Goal: Answer question/provide support: Share knowledge or assist other users

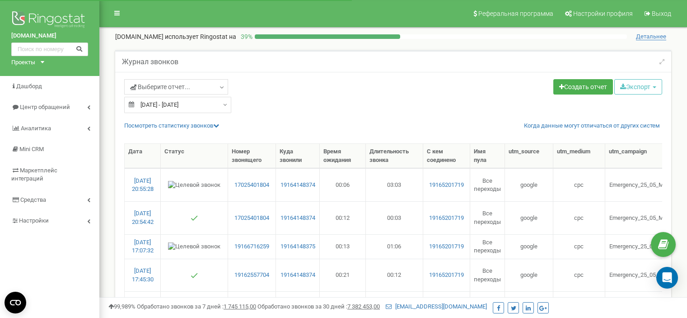
select select "50"
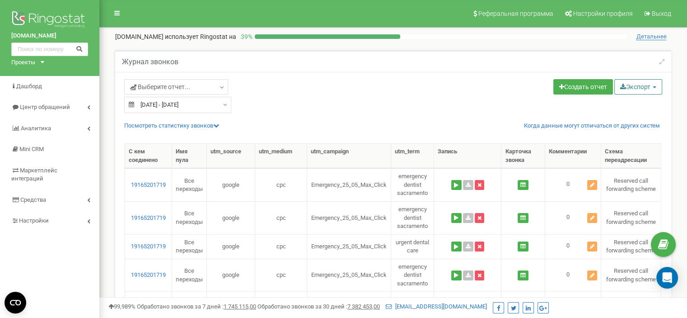
click at [646, 88] on button "Экспорт" at bounding box center [638, 86] width 48 height 15
click at [636, 119] on link "Excel (.xls)" at bounding box center [650, 122] width 69 height 14
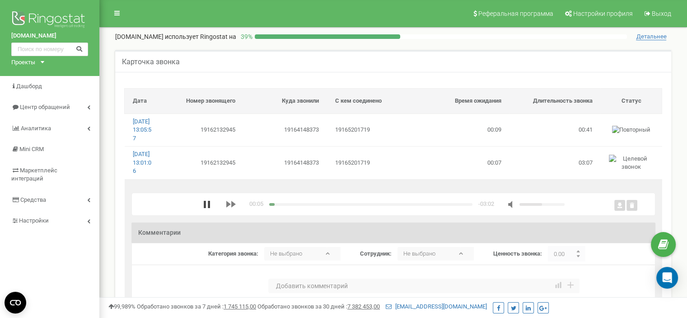
click at [206, 208] on icon "media player" at bounding box center [206, 204] width 7 height 7
click at [205, 208] on polygon "media player" at bounding box center [207, 204] width 6 height 7
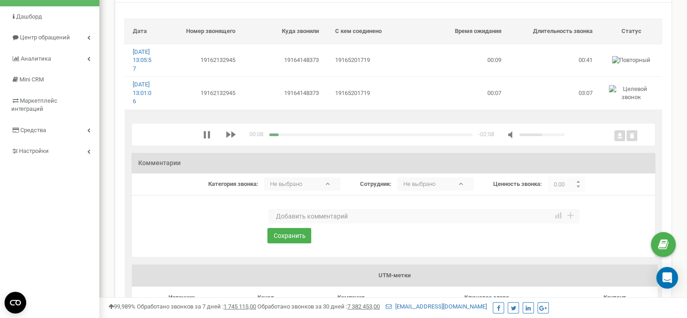
scroll to position [90, 0]
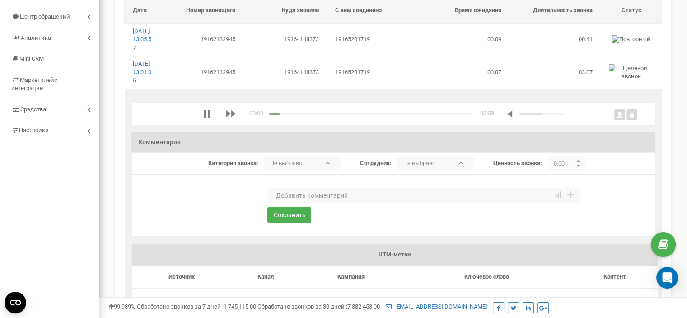
click at [314, 202] on textarea at bounding box center [423, 195] width 311 height 14
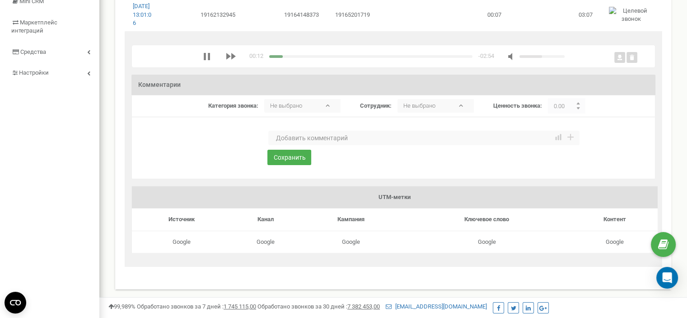
scroll to position [136, 0]
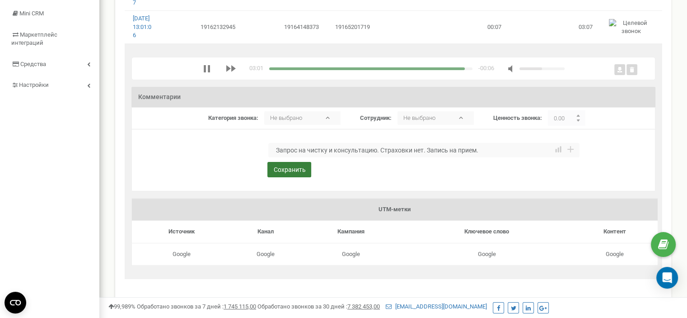
type textarea "Запрос на чистку и консультацию. Страховки нет. Запись на прием."
click at [290, 177] on button "Сохранить" at bounding box center [289, 169] width 44 height 15
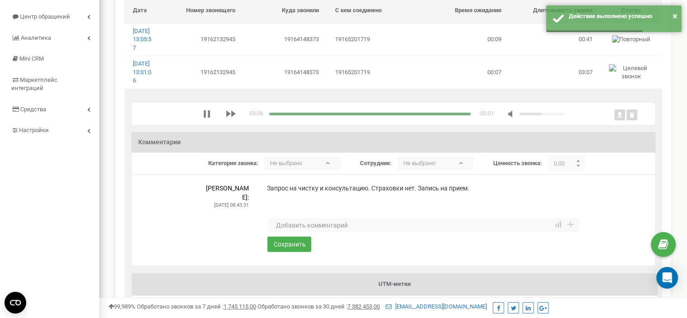
scroll to position [45, 0]
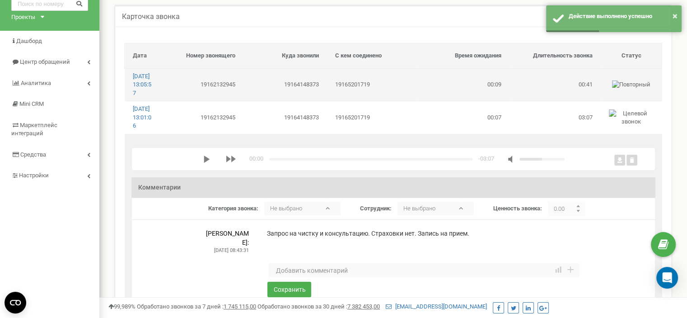
click at [351, 98] on td "19165201719" at bounding box center [372, 84] width 91 height 33
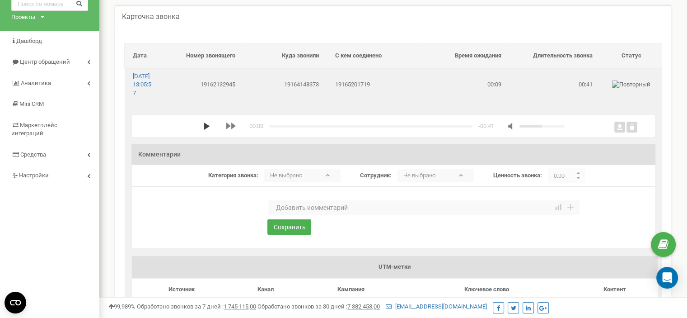
click at [204, 130] on polygon "media player" at bounding box center [207, 125] width 6 height 7
click at [307, 215] on textarea at bounding box center [423, 207] width 311 height 14
click at [328, 213] on textarea "Перенос визита н раньше" at bounding box center [423, 207] width 311 height 14
type textarea "Перенос визита на раньше"
click at [301, 234] on button "Сохранить" at bounding box center [289, 226] width 44 height 15
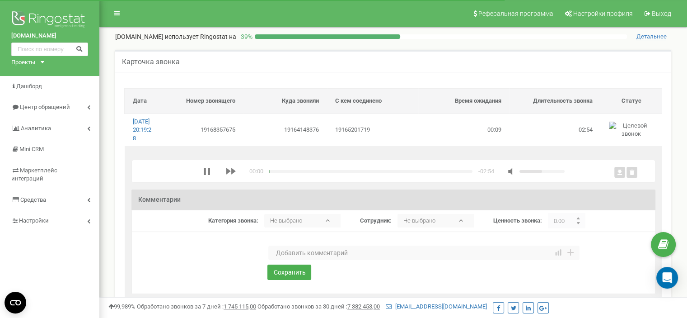
click at [295, 259] on textarea at bounding box center [423, 252] width 311 height 14
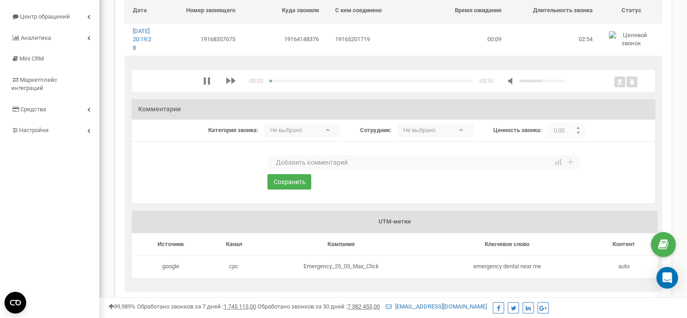
scroll to position [45, 0]
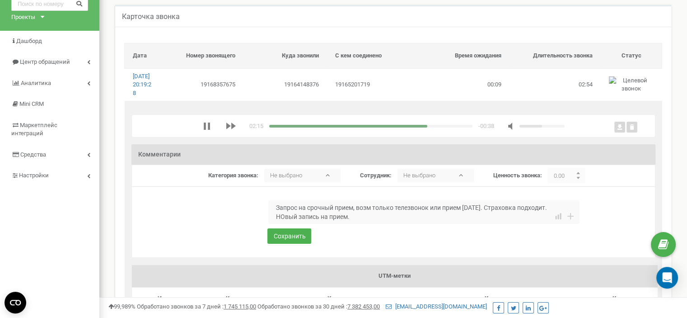
click at [285, 224] on textarea "Запрос на срочный прием, возм только телезвонок или прием завтра. Страховка под…" at bounding box center [423, 211] width 311 height 23
type textarea "Запрос на срочный прием, возм только телезвонок или прием завтра. Страховка под…"
click at [291, 244] on button "Сохранить" at bounding box center [289, 235] width 44 height 15
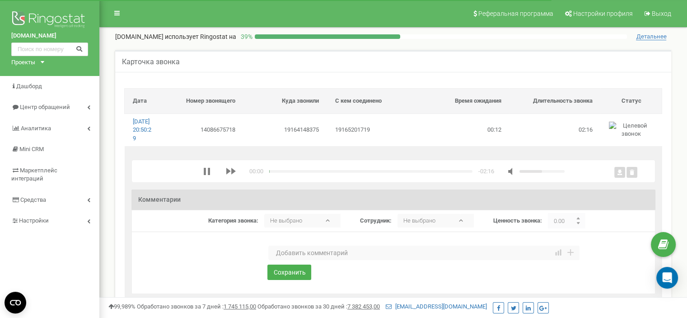
click at [291, 260] on textarea at bounding box center [423, 252] width 311 height 14
click at [273, 173] on div "media player" at bounding box center [286, 171] width 35 height 3
click at [287, 260] on textarea at bounding box center [423, 252] width 311 height 14
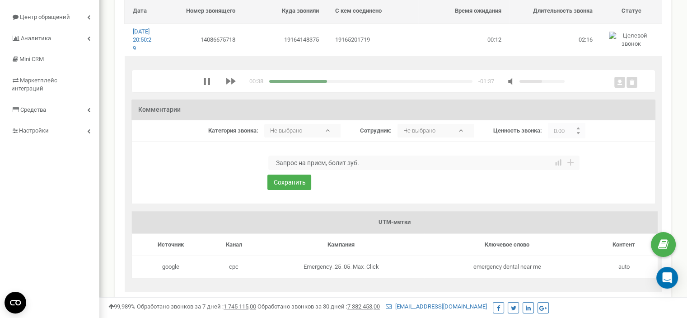
scroll to position [136, 0]
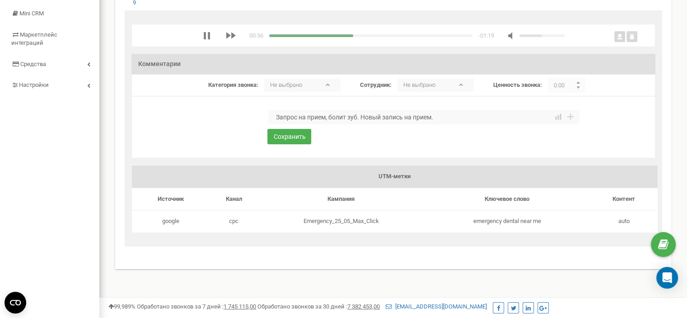
click at [361, 124] on textarea "Запрос на прием, болит зуб. Новый запись на прием." at bounding box center [423, 117] width 311 height 14
click at [489, 124] on textarea "Запрос на прием, болит зуб. Страховки нет. Новый запись на прием." at bounding box center [423, 117] width 311 height 14
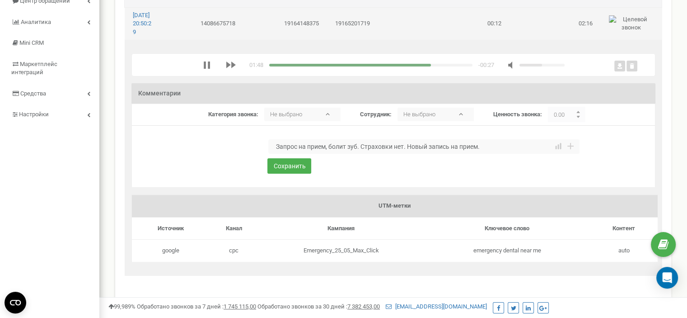
scroll to position [90, 0]
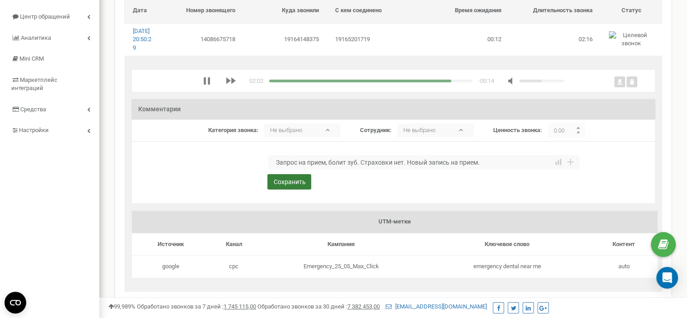
type textarea "Запрос на прием, болит зуб. Страховки нет. Новый запись на прием."
click at [298, 189] on button "Сохранить" at bounding box center [289, 181] width 44 height 15
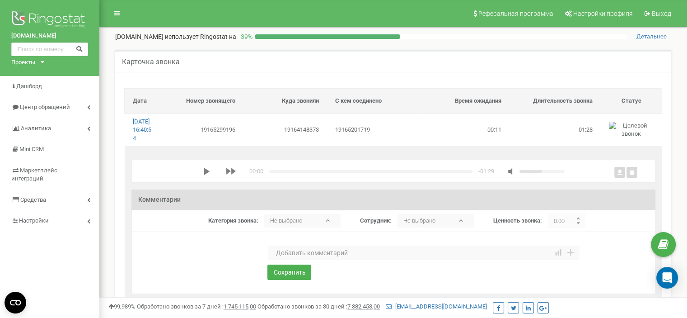
click at [206, 175] on div "media player" at bounding box center [225, 171] width 45 height 9
click at [205, 175] on polygon "media player" at bounding box center [207, 171] width 6 height 7
click at [305, 260] on textarea at bounding box center [423, 252] width 311 height 14
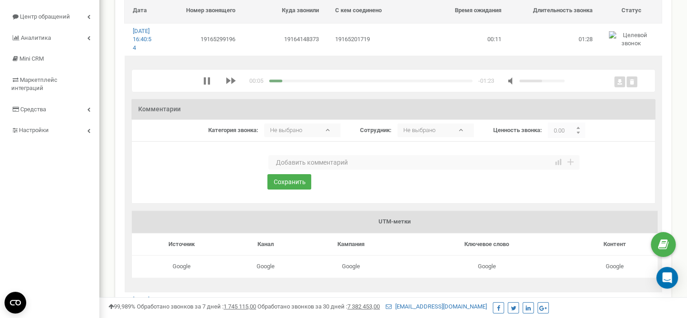
scroll to position [45, 0]
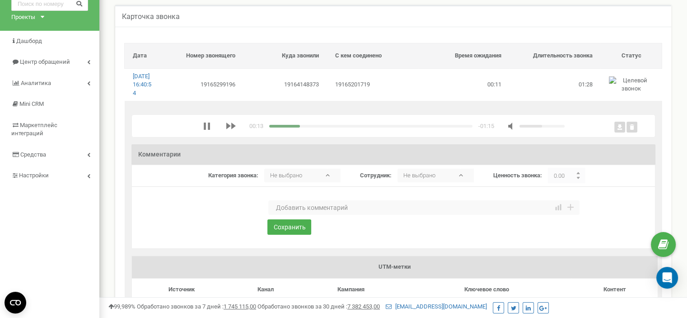
type textarea "[PERSON_NAME]"
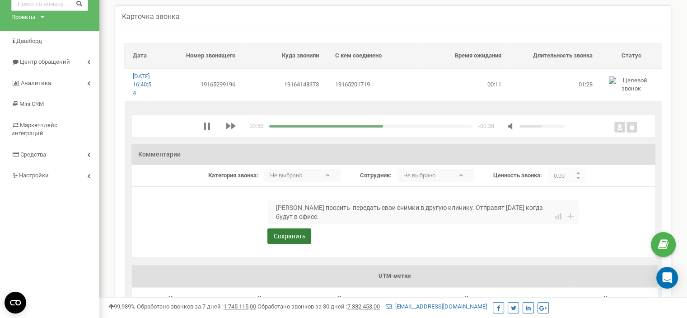
type textarea "[PERSON_NAME] просить передать свои снимки в другую клинику. Отправят [DATE] ко…"
click at [276, 242] on button "Сохранить" at bounding box center [289, 235] width 44 height 15
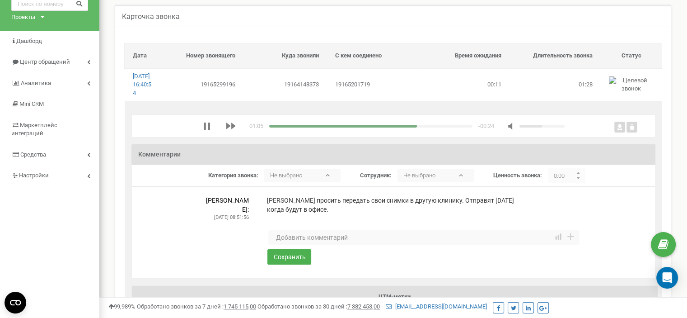
click at [425, 127] on div "media player" at bounding box center [370, 126] width 203 height 3
click at [435, 127] on div "media player" at bounding box center [370, 126] width 203 height 3
click at [453, 127] on div "media player" at bounding box center [370, 126] width 203 height 3
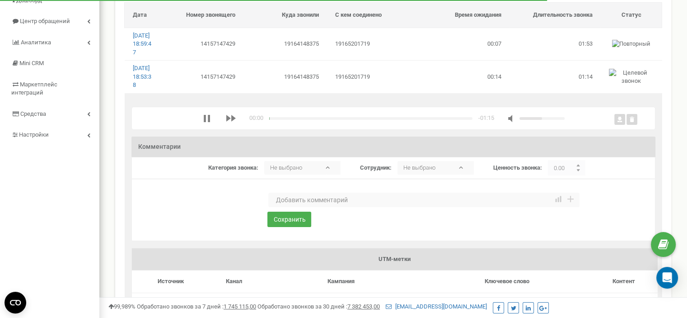
scroll to position [90, 0]
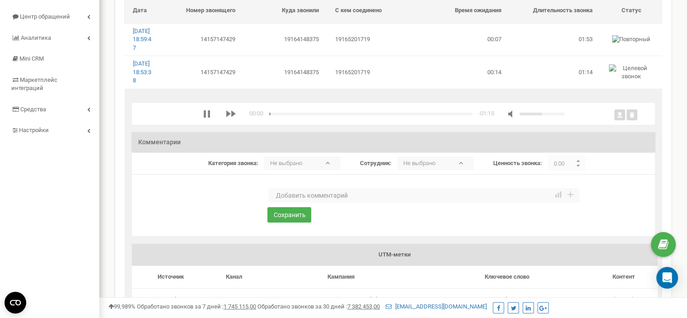
click at [301, 202] on textarea at bounding box center [423, 195] width 311 height 14
click at [397, 115] on div "media player" at bounding box center [370, 113] width 203 height 3
click at [408, 115] on div "media player" at bounding box center [370, 113] width 203 height 3
click at [417, 115] on div "media player" at bounding box center [370, 113] width 203 height 3
drag, startPoint x: 338, startPoint y: 211, endPoint x: 385, endPoint y: 213, distance: 47.5
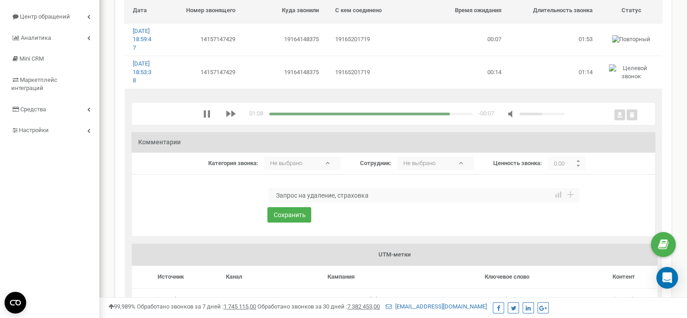
click at [385, 202] on textarea "Запрос на удаление, страховка" at bounding box center [423, 195] width 311 height 14
type textarea "Запрос на удаление. Плохая связь."
click at [278, 222] on button "Сохранить" at bounding box center [289, 214] width 44 height 15
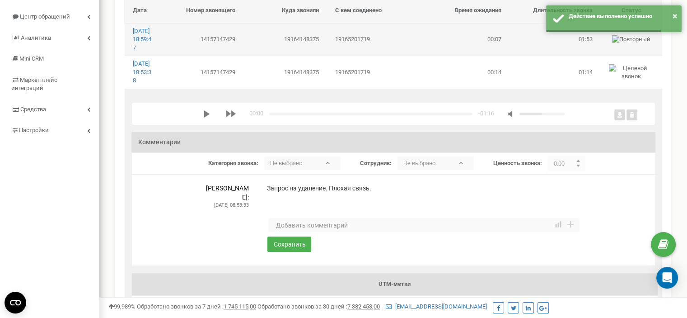
click at [272, 48] on td "19164148375" at bounding box center [286, 39] width 84 height 33
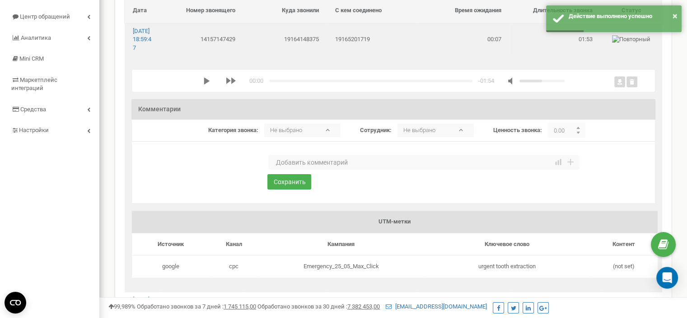
click at [204, 84] on polygon "media player" at bounding box center [207, 80] width 6 height 7
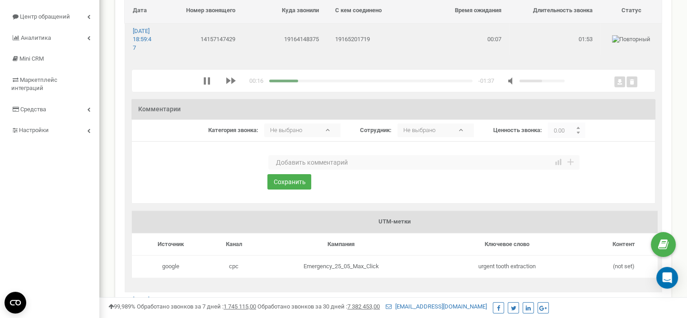
click at [289, 169] on textarea at bounding box center [423, 162] width 311 height 14
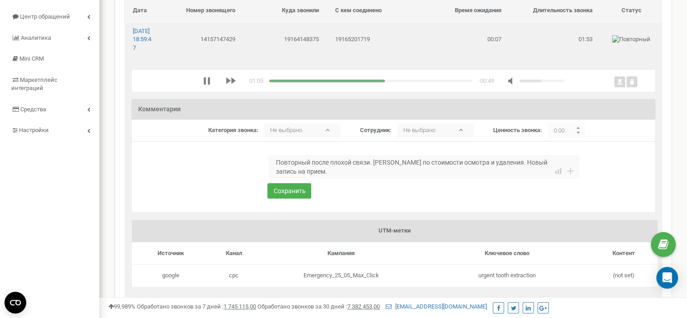
type textarea "Повторный после плохой связи. Конс по стоимости осмотра и удаления. Новый запис…"
click at [340, 82] on div "media player" at bounding box center [370, 81] width 203 height 3
click at [349, 82] on div "media player" at bounding box center [370, 81] width 203 height 3
click at [363, 82] on div "media player" at bounding box center [370, 81] width 203 height 3
click at [384, 82] on div "media player" at bounding box center [370, 81] width 203 height 3
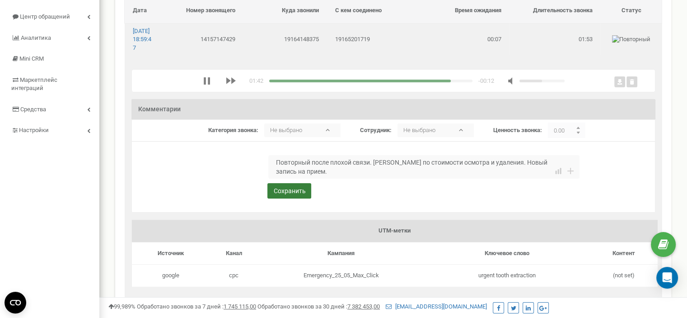
click at [299, 198] on button "Сохранить" at bounding box center [289, 190] width 44 height 15
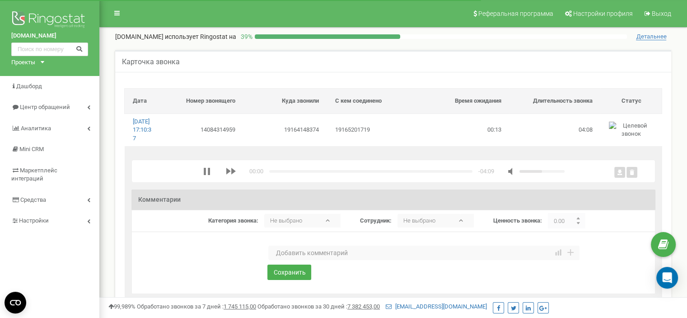
click at [292, 260] on textarea at bounding box center [423, 252] width 311 height 14
click at [326, 173] on div "media player" at bounding box center [370, 171] width 203 height 3
click at [378, 260] on textarea "Вопрос по страховке, подходит." at bounding box center [423, 252] width 311 height 14
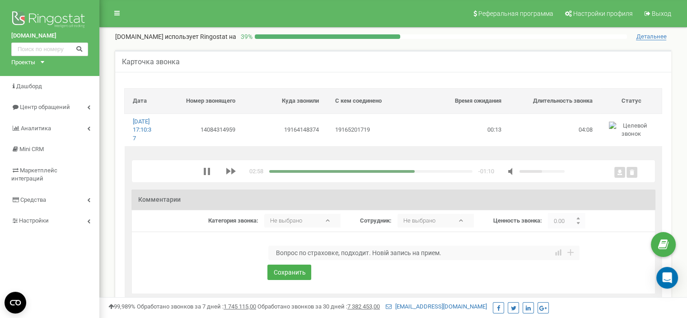
click at [385, 260] on textarea "Вопрос по страховке, подходит. Новій запись на прием." at bounding box center [423, 252] width 311 height 14
click at [450, 173] on div "media player" at bounding box center [370, 171] width 203 height 3
click at [309, 173] on div "media player" at bounding box center [366, 171] width 195 height 3
click at [371, 260] on textarea "Вопрос по страховке, подходит. Новый запись на прием." at bounding box center [423, 252] width 311 height 14
click at [385, 260] on textarea "Вопрос по страховке, подходит. [GEOGRAPHIC_DATA]. Новый запись на прием." at bounding box center [423, 252] width 311 height 14
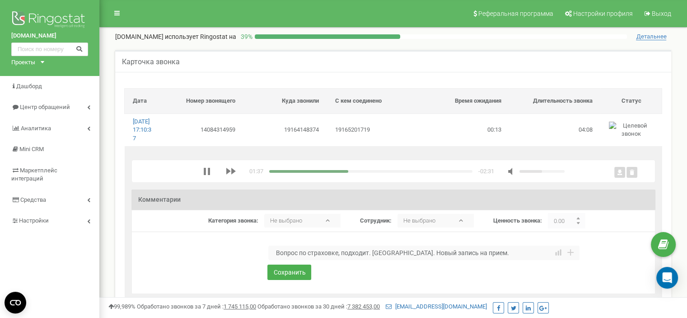
click at [385, 260] on textarea "Вопрос по страховке, подходит. [GEOGRAPHIC_DATA]. Новый запись на прием." at bounding box center [423, 252] width 311 height 14
type textarea "Вопрос по страховке, подходит. Откололся зуб. Новый запись на прием."
click at [291, 277] on button "Сохранить" at bounding box center [289, 271] width 44 height 15
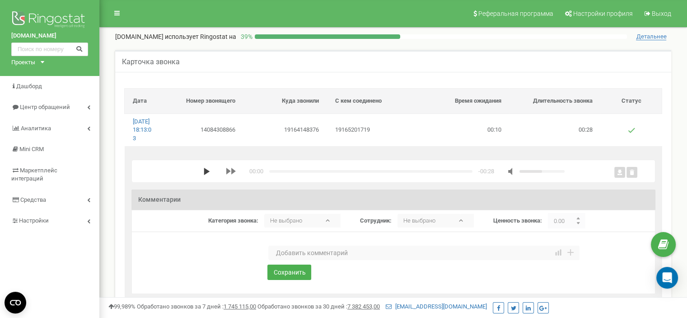
click at [205, 175] on icon "media player" at bounding box center [206, 171] width 7 height 7
click at [286, 258] on textarea at bounding box center [423, 252] width 311 height 14
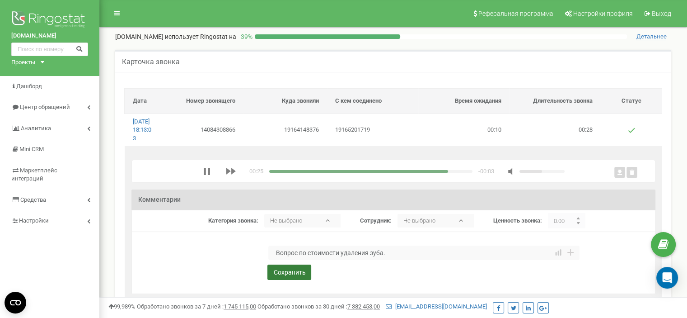
type textarea "Вопрос по стоимости удаления зуба."
click at [291, 280] on button "Сохранить" at bounding box center [289, 271] width 44 height 15
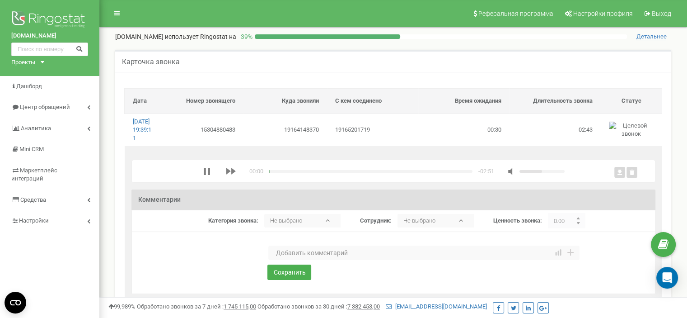
click at [302, 260] on textarea at bounding box center [423, 252] width 311 height 14
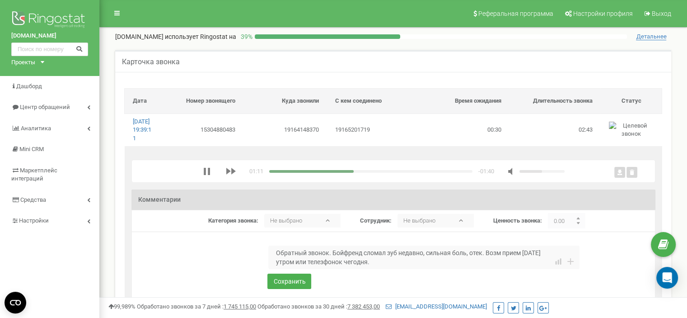
click at [346, 269] on textarea "Обратный звонок. Бойфренд сломал зуб недавно, сильная боль, отек. Возм прием [D…" at bounding box center [423, 256] width 311 height 23
click at [387, 266] on textarea "Обратный звонок. Бойфренд сломал зуб недавно, сильная боль, отек. Возм прием [D…" at bounding box center [423, 256] width 311 height 23
click at [332, 269] on textarea "Обратный звонок. Бойфренд сломал зуб недавно, сильная боль, отек. Возм прием [D…" at bounding box center [423, 256] width 311 height 23
click at [381, 173] on div "media player" at bounding box center [370, 171] width 203 height 3
click at [400, 173] on div "media player" at bounding box center [370, 171] width 203 height 3
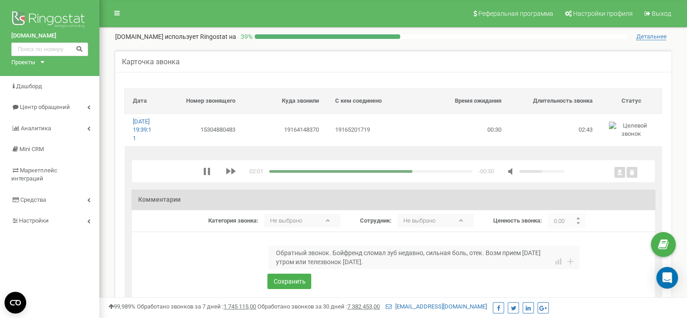
click at [430, 173] on div "media player" at bounding box center [370, 171] width 203 height 3
click at [385, 269] on textarea "Обратный звонок. Бойфренд сломал зуб недавно, сильная боль, отек. Возм прием [D…" at bounding box center [423, 256] width 311 height 23
type textarea "Обратный звонок. Бойфренд сломал зуб недавно, сильная боль, отек. Возм прием [D…"
click at [298, 288] on button "Сохранить" at bounding box center [289, 280] width 44 height 15
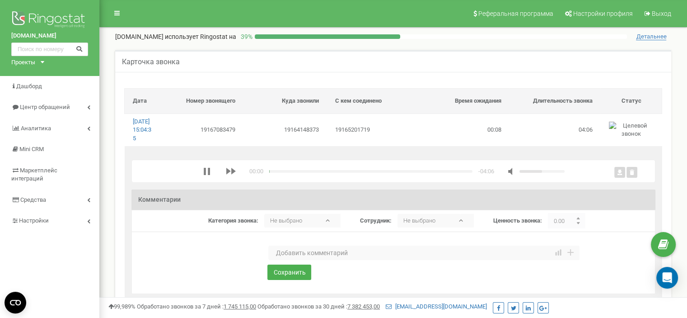
click at [293, 260] on textarea at bounding box center [423, 252] width 311 height 14
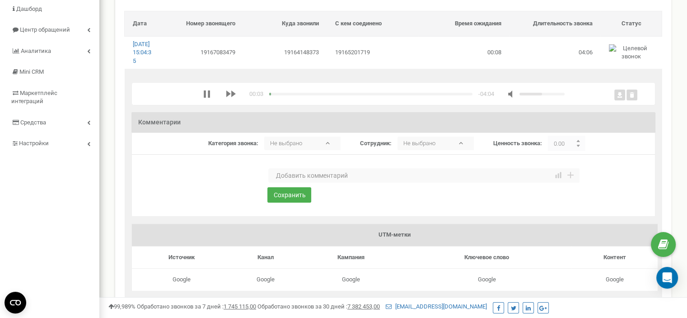
scroll to position [45, 0]
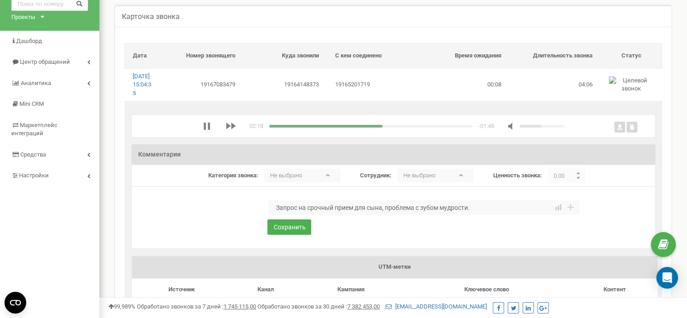
click at [402, 127] on div "media player" at bounding box center [370, 126] width 203 height 3
click at [484, 215] on textarea "Запрос на срочный прием для сына, проблема с зубом мудрости." at bounding box center [423, 207] width 311 height 14
type textarea "Запрос на срочный прием для сына, проблема с зубом мудрости. Конс. Перезвонит"
click at [296, 234] on button "Сохранить" at bounding box center [289, 226] width 44 height 15
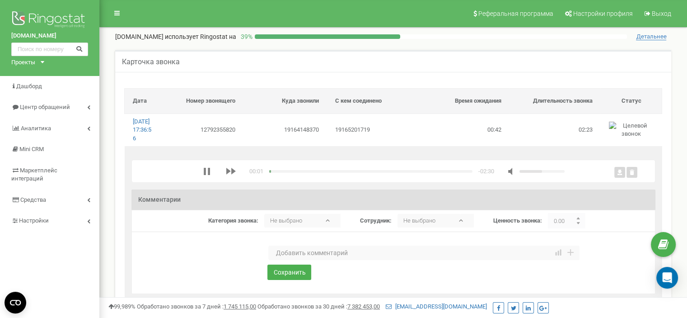
click at [295, 260] on textarea at bounding box center [423, 252] width 311 height 14
type textarea "Автоответчик"
click at [298, 173] on div "media player" at bounding box center [370, 171] width 203 height 3
click at [321, 173] on div "media player" at bounding box center [370, 171] width 203 height 3
click at [353, 173] on div "media player" at bounding box center [370, 171] width 203 height 3
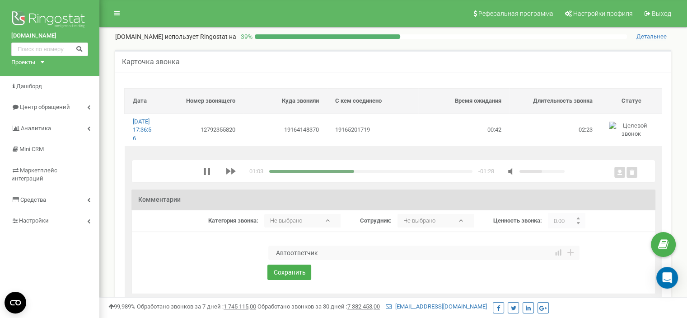
click at [380, 173] on div "media player" at bounding box center [370, 171] width 203 height 3
click at [430, 175] on div "01:23 x -01:08" at bounding box center [383, 171] width 361 height 9
click at [434, 175] on div "01:24 x -01:07" at bounding box center [383, 171] width 361 height 9
click at [411, 173] on div "media player" at bounding box center [370, 171] width 203 height 3
click at [291, 278] on button "Сохранить" at bounding box center [289, 271] width 44 height 15
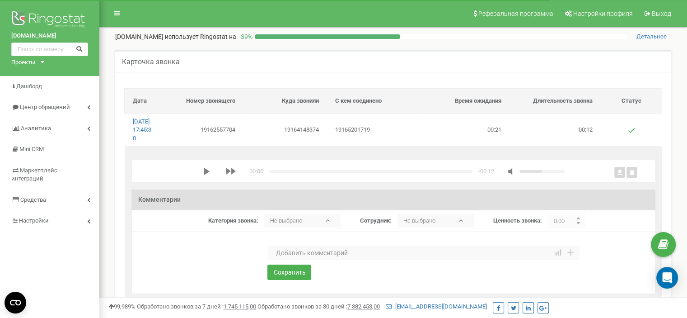
click at [296, 260] on textarea at bounding box center [423, 252] width 311 height 14
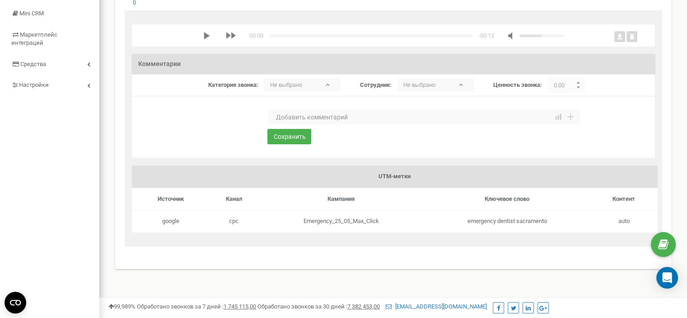
scroll to position [90, 0]
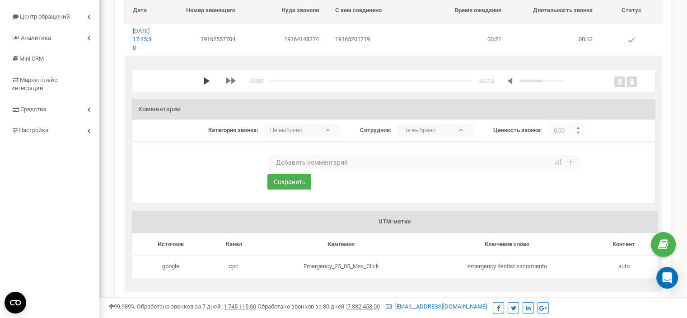
click at [203, 84] on icon "media player" at bounding box center [206, 80] width 7 height 7
click at [296, 169] on textarea at bounding box center [423, 162] width 311 height 14
type textarea "[PERSON_NAME]"
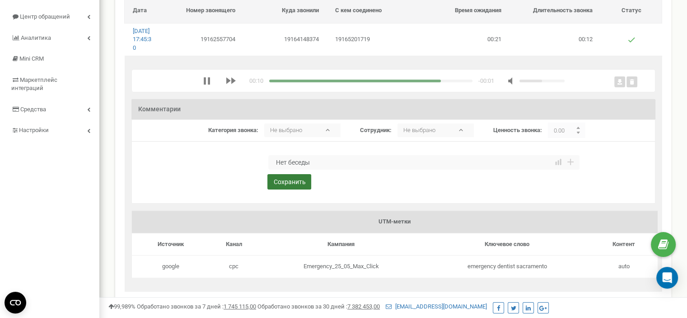
type textarea "Нет беседы"
click at [293, 188] on button "Сохранить" at bounding box center [289, 181] width 44 height 15
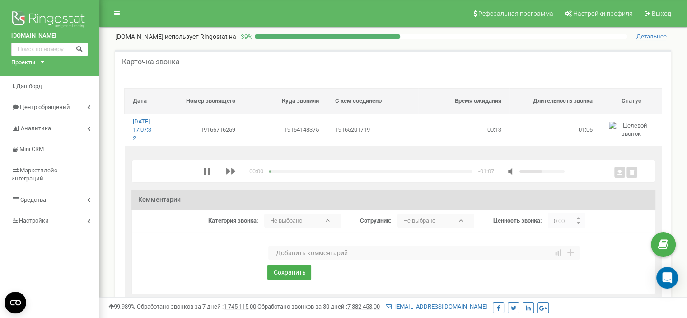
click at [304, 258] on textarea at bounding box center [423, 252] width 311 height 14
click at [369, 259] on textarea "Запрос на срочный прием" at bounding box center [423, 252] width 311 height 14
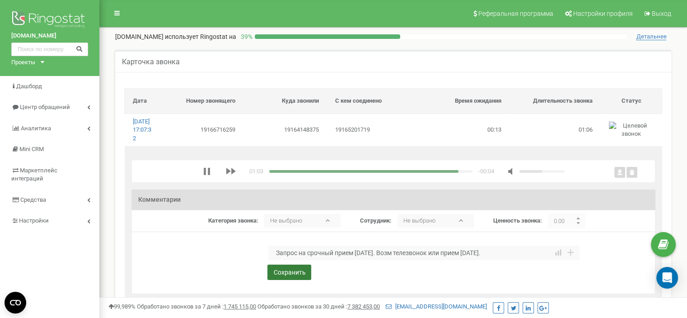
type textarea "Запрос на срочный прием [DATE]. Возм телезвонок или прием [DATE]."
click at [298, 280] on button "Сохранить" at bounding box center [289, 271] width 44 height 15
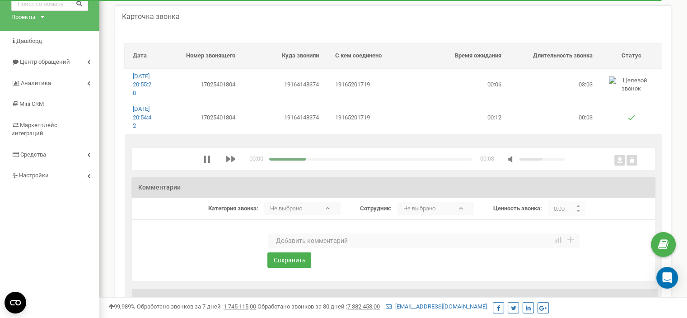
click at [309, 248] on textarea at bounding box center [423, 240] width 311 height 14
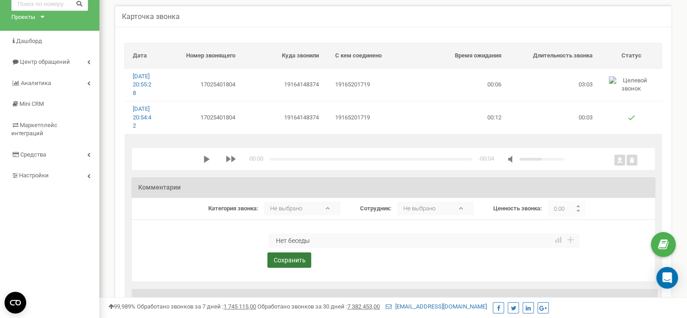
type textarea "Нет беседы"
click at [291, 267] on button "Сохранить" at bounding box center [289, 259] width 44 height 15
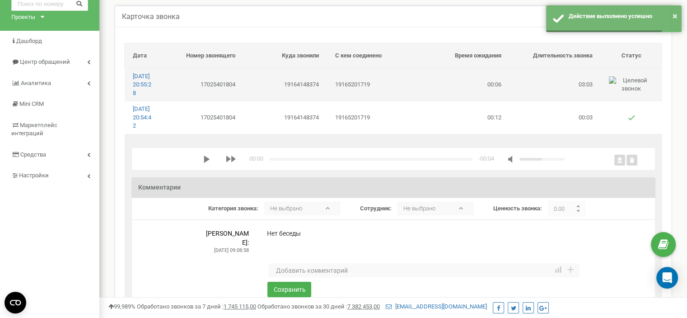
click at [314, 79] on td "19164148374" at bounding box center [286, 84] width 84 height 33
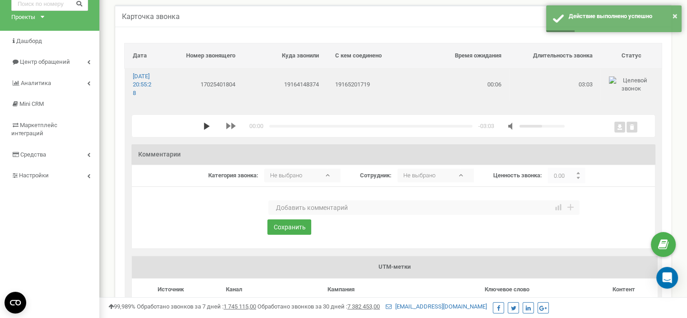
click at [204, 130] on polygon "media player" at bounding box center [207, 125] width 6 height 7
click at [282, 214] on textarea at bounding box center [423, 207] width 311 height 14
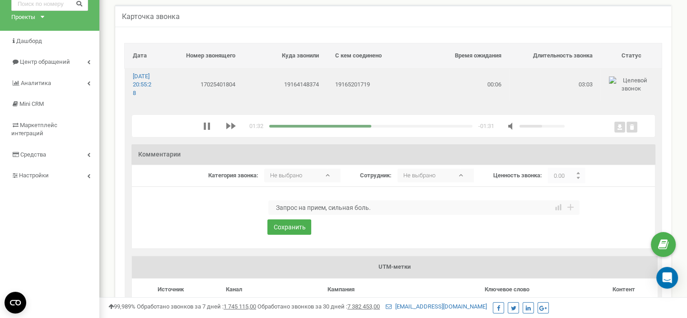
click at [340, 127] on div "media player" at bounding box center [370, 126] width 203 height 3
click at [382, 215] on textarea "Запрос на прием, сильная боль." at bounding box center [423, 207] width 311 height 14
click at [388, 215] on textarea "Запрос на прием, сильная боль. Конс.Новый запись на прием." at bounding box center [423, 207] width 311 height 14
click at [477, 212] on textarea "Запрос на прием, сильная боль. Конс. Новый запись на прием." at bounding box center [423, 207] width 311 height 14
type textarea "Запрос на прием, сильная боль. Конс. Новый запись на прием."
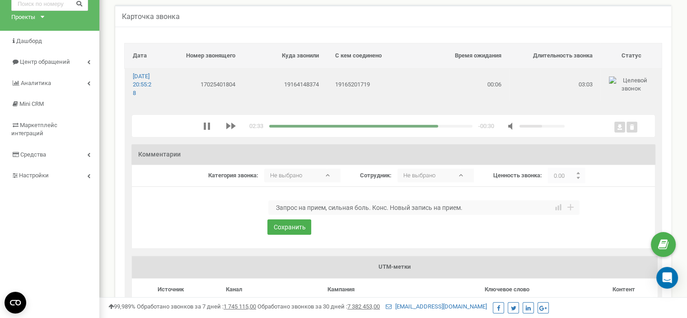
click at [406, 127] on div "media player" at bounding box center [370, 126] width 203 height 3
click at [475, 213] on textarea "Запрос на прием, сильная боль. Конс. Новый запись на прием." at bounding box center [423, 207] width 311 height 14
click at [298, 234] on button "Сохранить" at bounding box center [289, 226] width 44 height 15
